Goal: Information Seeking & Learning: Check status

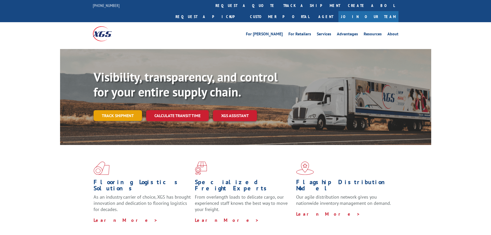
click at [100, 110] on link "Track shipment" at bounding box center [118, 115] width 48 height 11
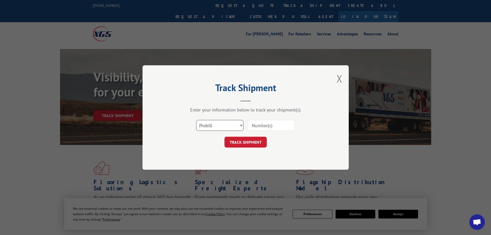
click at [231, 125] on select "Select category... Probill BOL PO" at bounding box center [219, 125] width 47 height 11
select select "po"
click at [196, 120] on select "Select category... Probill BOL PO" at bounding box center [219, 125] width 47 height 11
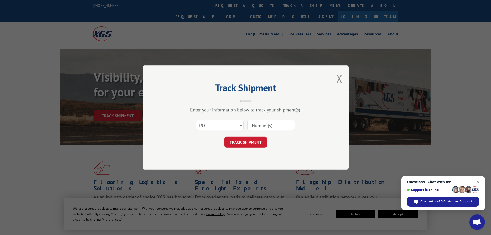
click at [263, 125] on input at bounding box center [271, 125] width 47 height 11
paste input "23509603"
type input "23509603"
click at [250, 142] on button "TRACK SHIPMENT" at bounding box center [246, 142] width 42 height 11
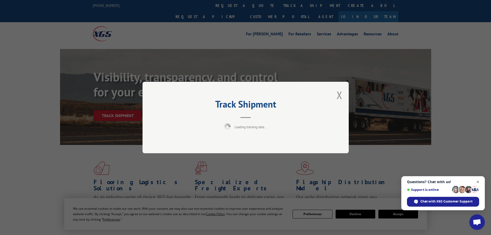
click at [480, 182] on span "Close chat" at bounding box center [478, 182] width 6 height 6
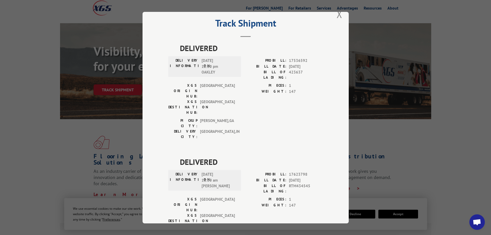
scroll to position [21, 0]
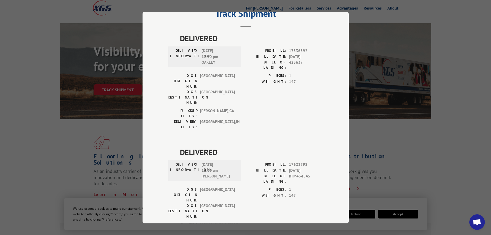
drag, startPoint x: 223, startPoint y: 135, endPoint x: 180, endPoint y: 121, distance: 45.0
click at [180, 146] on div "DELIVERED DELIVERY INFORMATION: [DATE] 11:00 am [PERSON_NAME]: 17623798 BILL DA…" at bounding box center [245, 196] width 155 height 100
click at [238, 160] on div "DELIVERY INFORMATION: [DATE] 11:00 am [PERSON_NAME]" at bounding box center [204, 170] width 73 height 21
drag, startPoint x: 214, startPoint y: 148, endPoint x: 176, endPoint y: 123, distance: 45.4
click at [176, 146] on div "DELIVERED DELIVERY INFORMATION: [DATE] 11:00 am [PERSON_NAME]: 17623798 BILL DA…" at bounding box center [245, 196] width 155 height 100
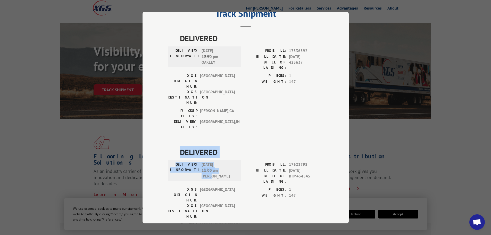
copy div "DELIVERED DELIVERY INFORMATION: [DATE] 11:00 am [PERSON_NAME]"
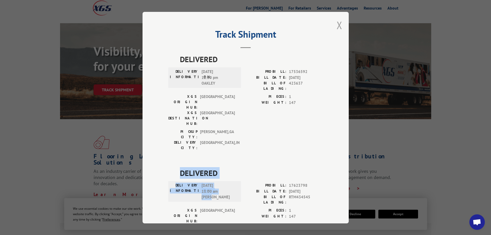
click at [339, 26] on button "Close modal" at bounding box center [340, 25] width 6 height 14
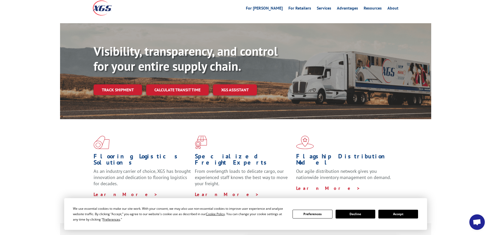
drag, startPoint x: 131, startPoint y: 76, endPoint x: 137, endPoint y: 76, distance: 5.9
click at [131, 84] on link "Track shipment" at bounding box center [118, 89] width 48 height 11
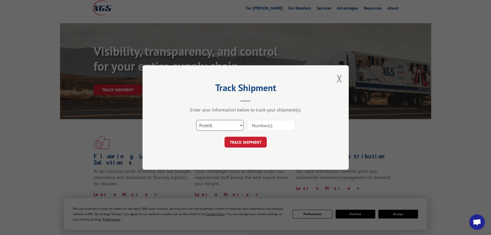
click at [217, 124] on select "Select category... Probill BOL PO" at bounding box center [219, 125] width 47 height 11
select select "po"
click at [196, 120] on select "Select category... Probill BOL PO" at bounding box center [219, 125] width 47 height 11
click at [253, 125] on input at bounding box center [271, 125] width 47 height 11
paste input "23509604"
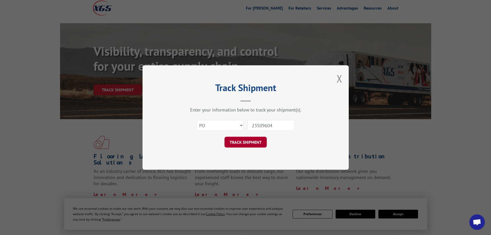
type input "23509604"
click at [253, 137] on button "TRACK SHIPMENT" at bounding box center [246, 142] width 42 height 11
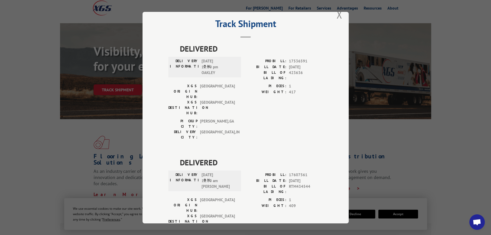
scroll to position [21, 0]
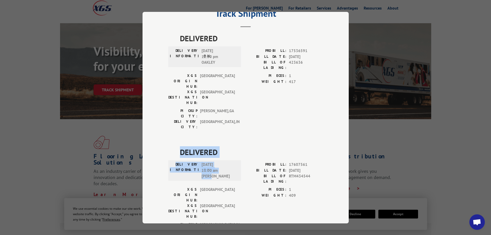
drag, startPoint x: 216, startPoint y: 149, endPoint x: 180, endPoint y: 124, distance: 43.5
click at [178, 146] on div "DELIVERED DELIVERY INFORMATION: [DATE] 11:00 am [PERSON_NAME]: 17607561 BILL DA…" at bounding box center [245, 196] width 155 height 100
copy div "DELIVERED DELIVERY INFORMATION: [DATE] 11:00 am [PERSON_NAME]"
click at [87, 145] on div "Track Shipment DELIVERED DELIVERY INFORMATION: [DATE] 12:30 pm OAKLEY PROBILL: …" at bounding box center [245, 117] width 491 height 235
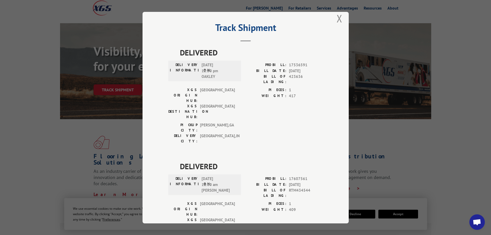
scroll to position [0, 0]
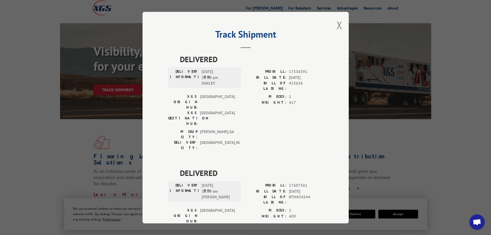
click at [377, 130] on div "Track Shipment DELIVERED DELIVERY INFORMATION: [DATE] 12:30 pm OAKLEY PROBILL: …" at bounding box center [245, 117] width 491 height 235
click at [453, 183] on div "Track Shipment DELIVERED DELIVERY INFORMATION: [DATE] 12:30 pm OAKLEY PROBILL: …" at bounding box center [245, 117] width 491 height 235
click at [330, 25] on div "Track Shipment DELIVERED DELIVERY INFORMATION: [DATE] 12:30 pm OAKLEY PROBILL: …" at bounding box center [246, 117] width 206 height 211
click at [344, 26] on div "Track Shipment DELIVERED DELIVERY INFORMATION: [DATE] 12:30 pm OAKLEY PROBILL: …" at bounding box center [246, 117] width 206 height 211
click at [337, 25] on button "Close modal" at bounding box center [340, 25] width 6 height 14
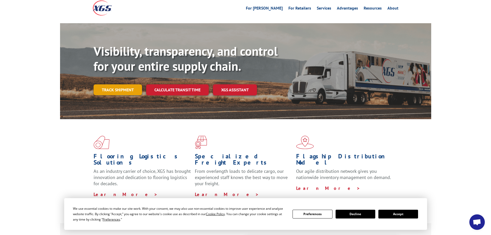
click at [123, 84] on link "Track shipment" at bounding box center [118, 89] width 48 height 11
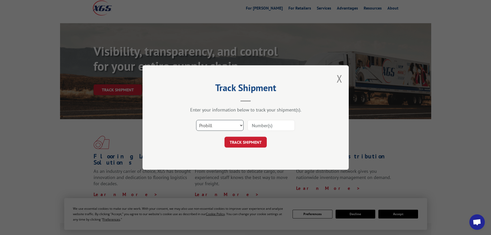
click at [235, 124] on select "Select category... Probill BOL PO" at bounding box center [219, 125] width 47 height 11
select select "po"
click at [196, 120] on select "Select category... Probill BOL PO" at bounding box center [219, 125] width 47 height 11
click at [273, 126] on input at bounding box center [271, 125] width 47 height 11
paste input "23509604"
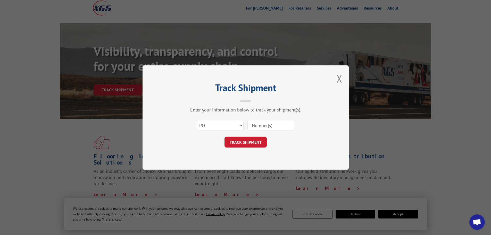
type input "23509604"
click button "TRACK SHIPMENT" at bounding box center [246, 142] width 42 height 11
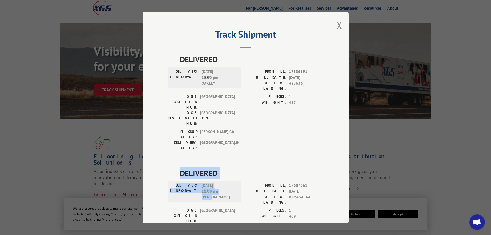
drag, startPoint x: 214, startPoint y: 169, endPoint x: 178, endPoint y: 145, distance: 42.6
click at [178, 167] on div "DELIVERED DELIVERY INFORMATION: [DATE] 11:00 am [PERSON_NAME]: 17607561 BILL DA…" at bounding box center [245, 217] width 155 height 100
copy div "DELIVERED DELIVERY INFORMATION: [DATE] 11:00 am [PERSON_NAME]"
click at [229, 167] on span "DELIVERED" at bounding box center [251, 173] width 143 height 12
drag, startPoint x: 339, startPoint y: 22, endPoint x: 277, endPoint y: 18, distance: 62.2
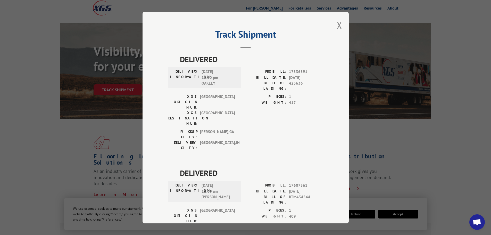
click at [338, 22] on button "Close modal" at bounding box center [340, 25] width 6 height 14
